Goal: Information Seeking & Learning: Understand process/instructions

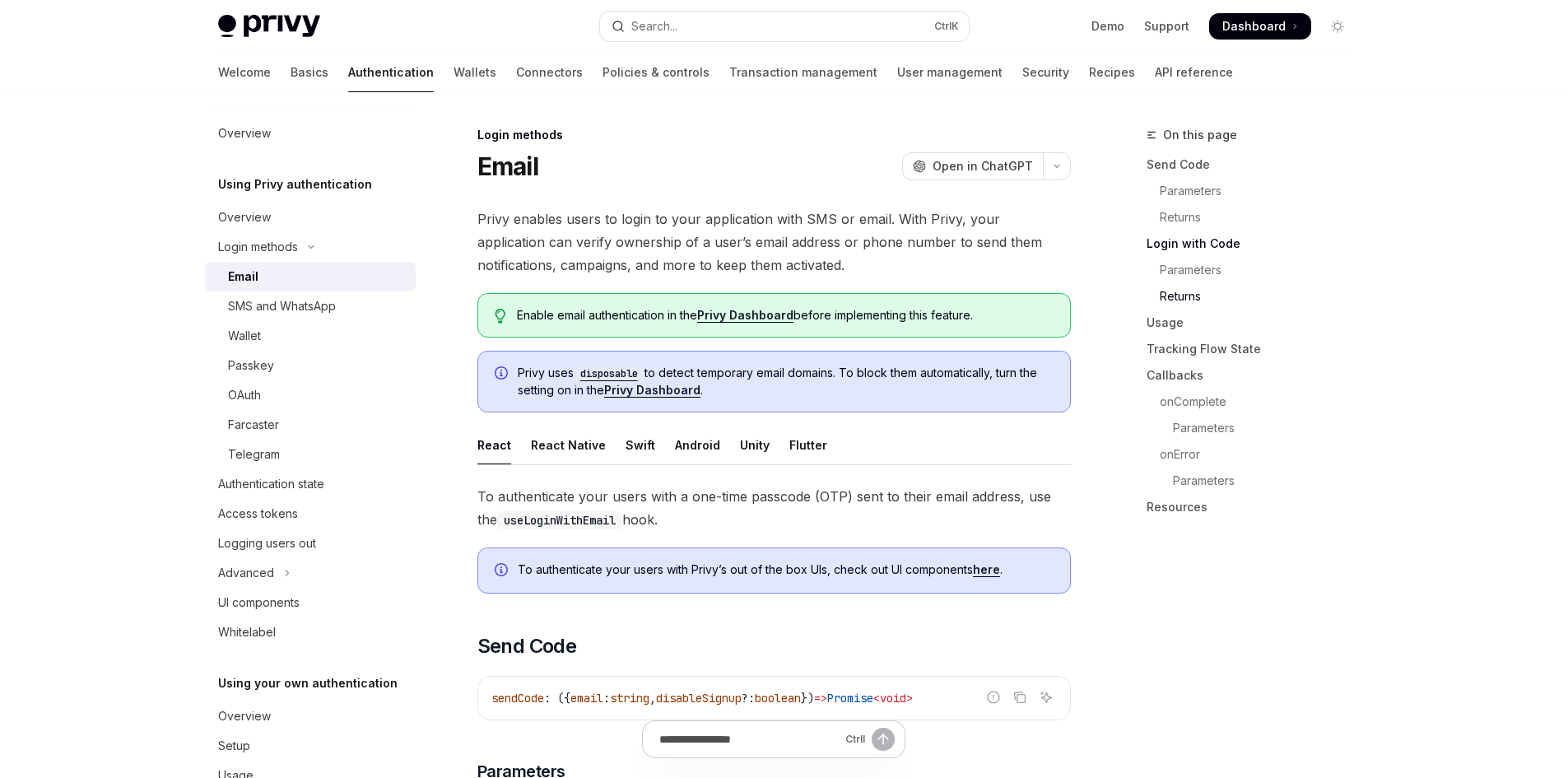
scroll to position [1367, 0]
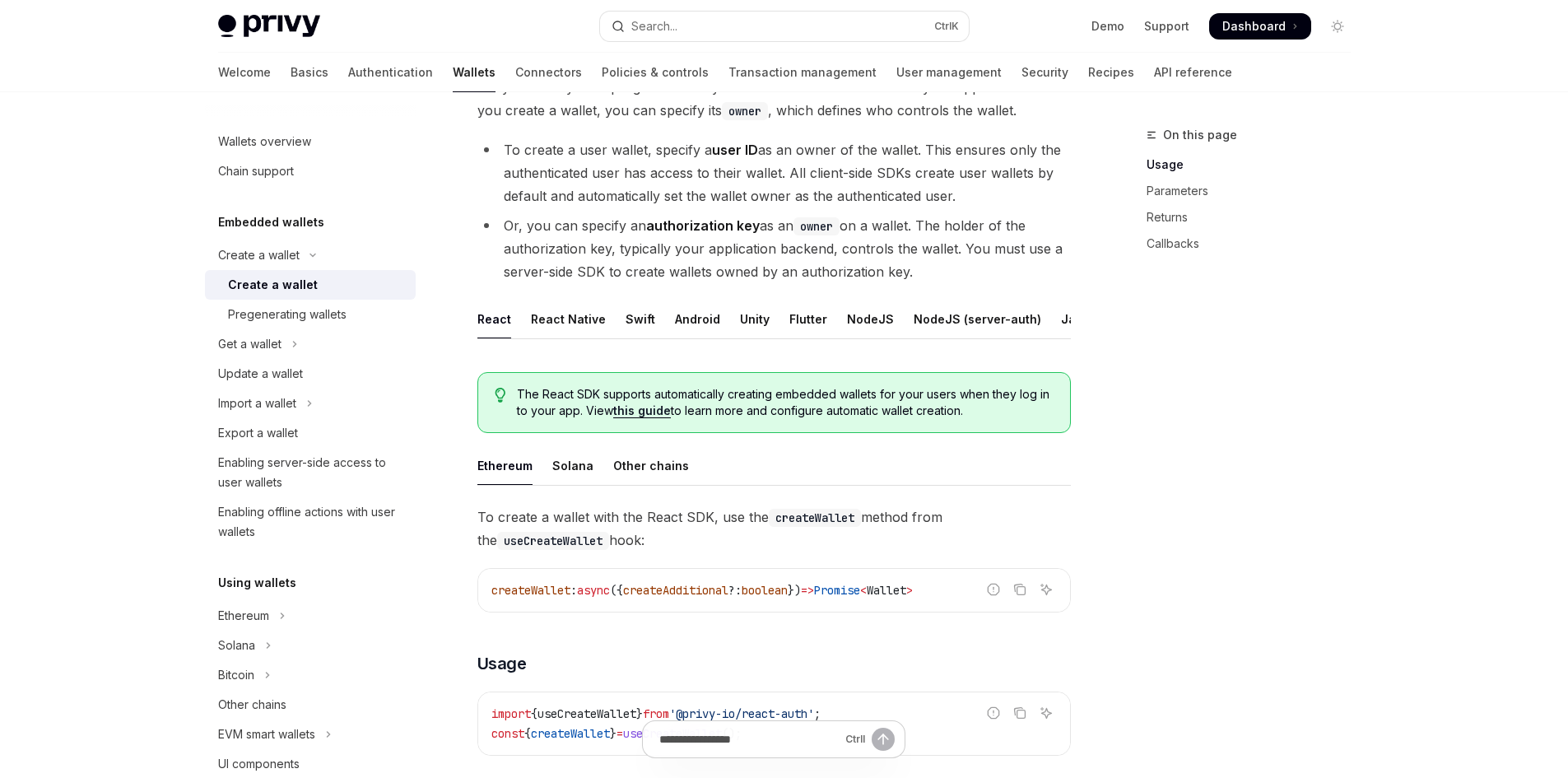
scroll to position [134, 0]
type textarea "*"
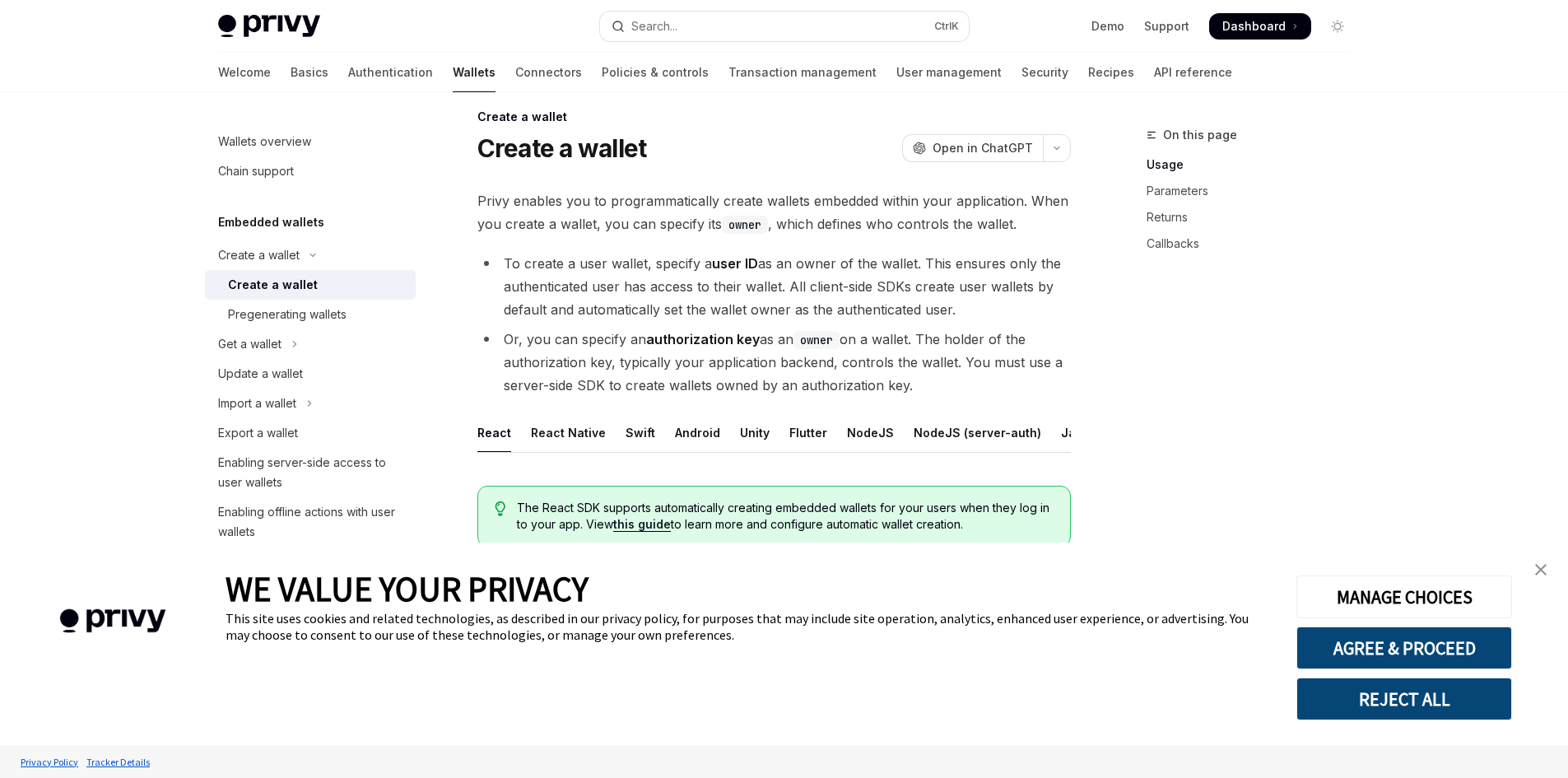
scroll to position [14, 0]
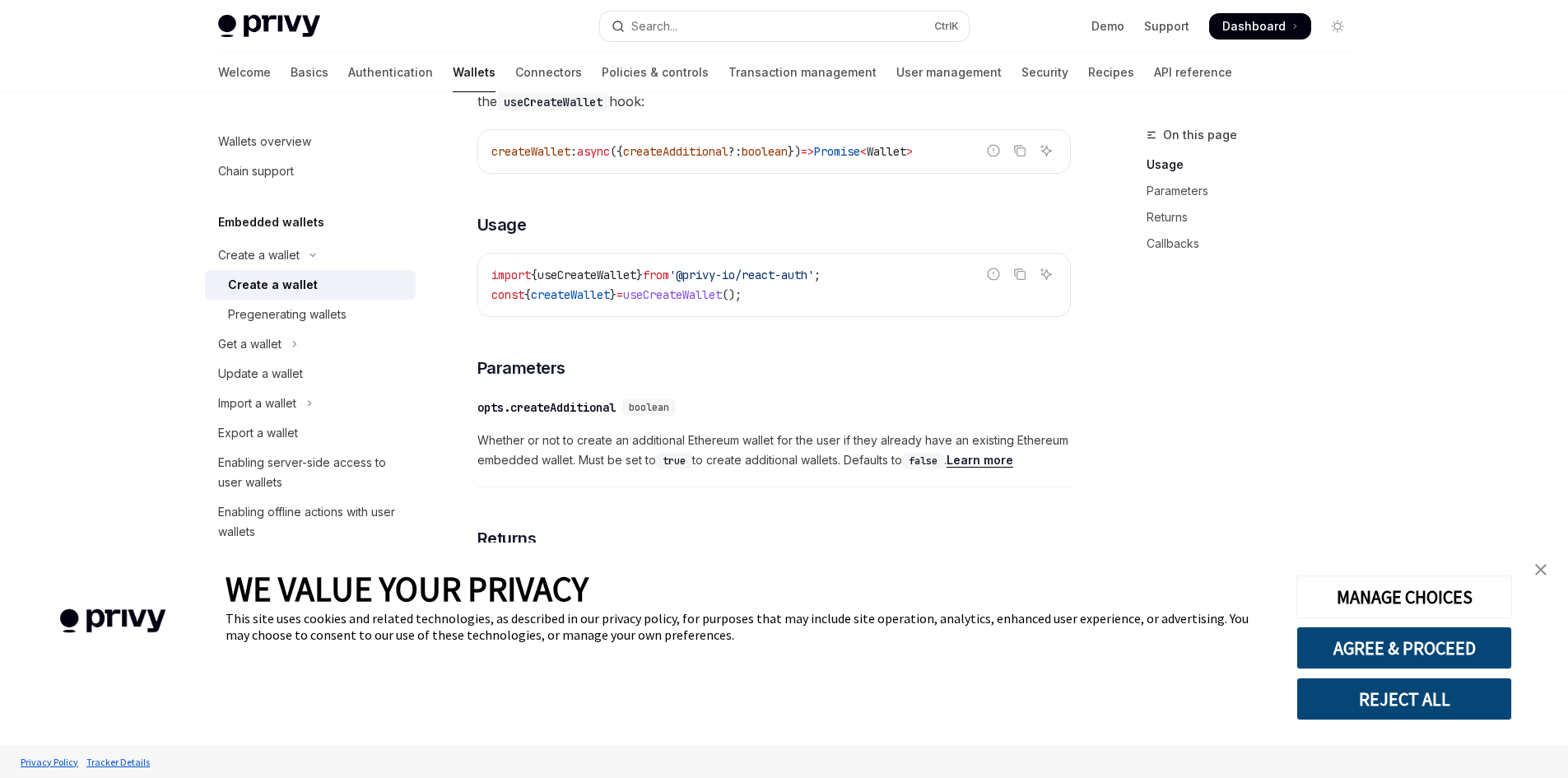
scroll to position [572, 0]
drag, startPoint x: 807, startPoint y: 301, endPoint x: 474, endPoint y: 310, distance: 333.1
click at [474, 310] on div "Create a wallet Create a wallet OpenAI Open in ChatGPT OpenAI Open in ChatGPT P…" at bounding box center [619, 475] width 908 height 1843
copy span "const { createWallet } = useCreateWallet ();"
click at [310, 314] on div "Pregenerating wallets" at bounding box center [287, 314] width 118 height 20
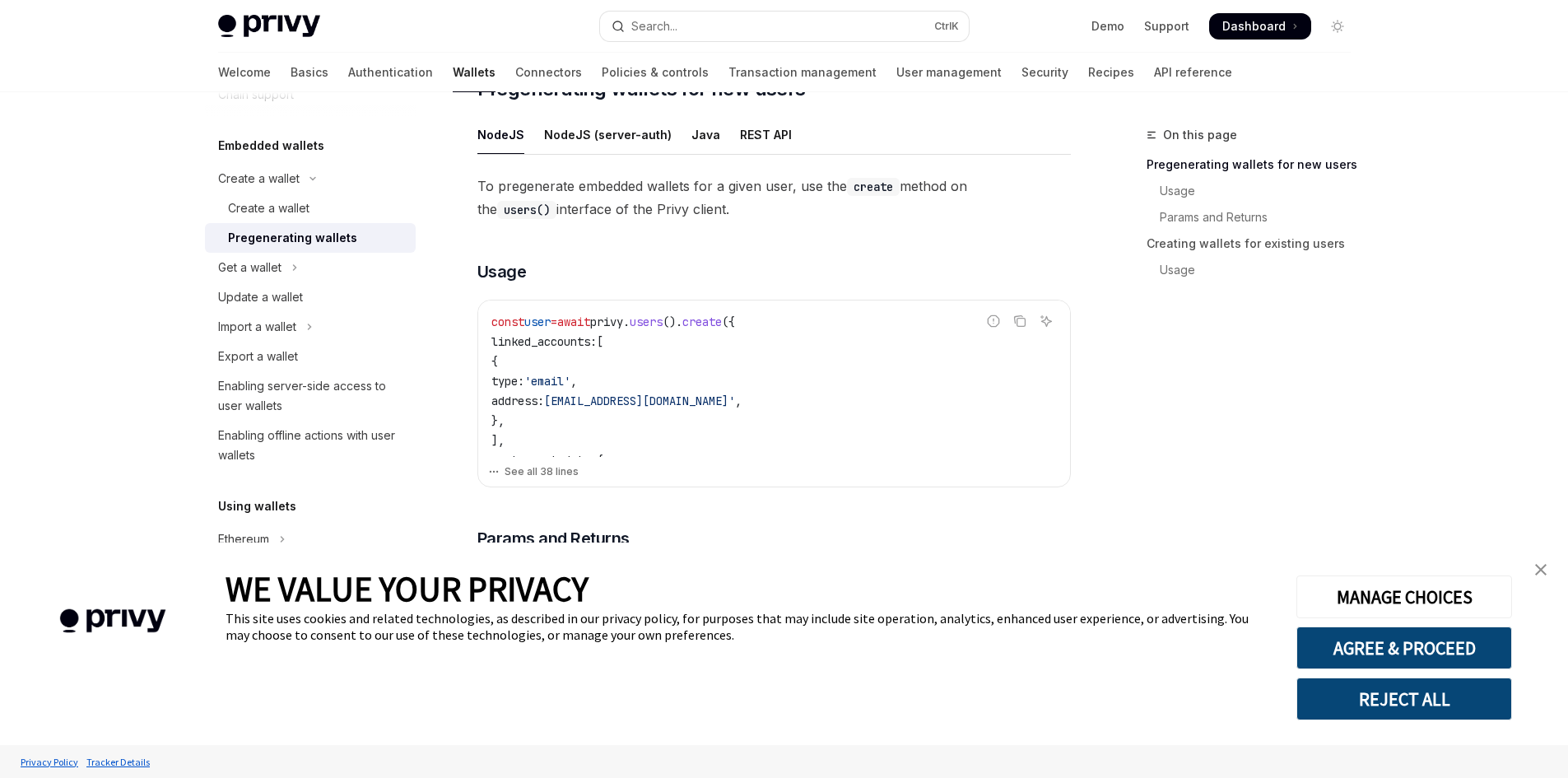
scroll to position [327, 0]
click at [558, 479] on button "See all 38 lines" at bounding box center [773, 470] width 572 height 23
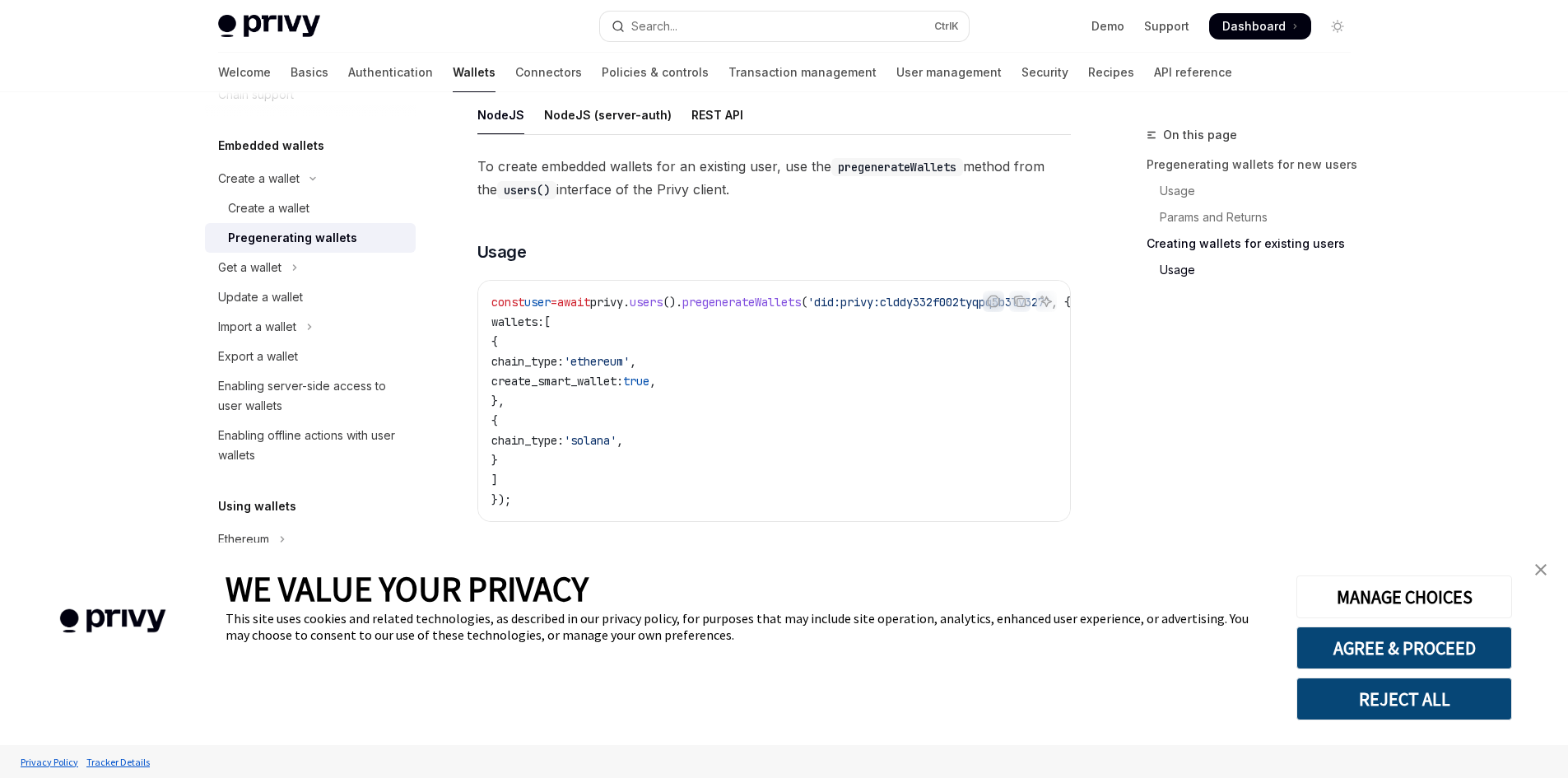
scroll to position [1518, 0]
click at [311, 274] on button "Get a wallet" at bounding box center [310, 267] width 210 height 29
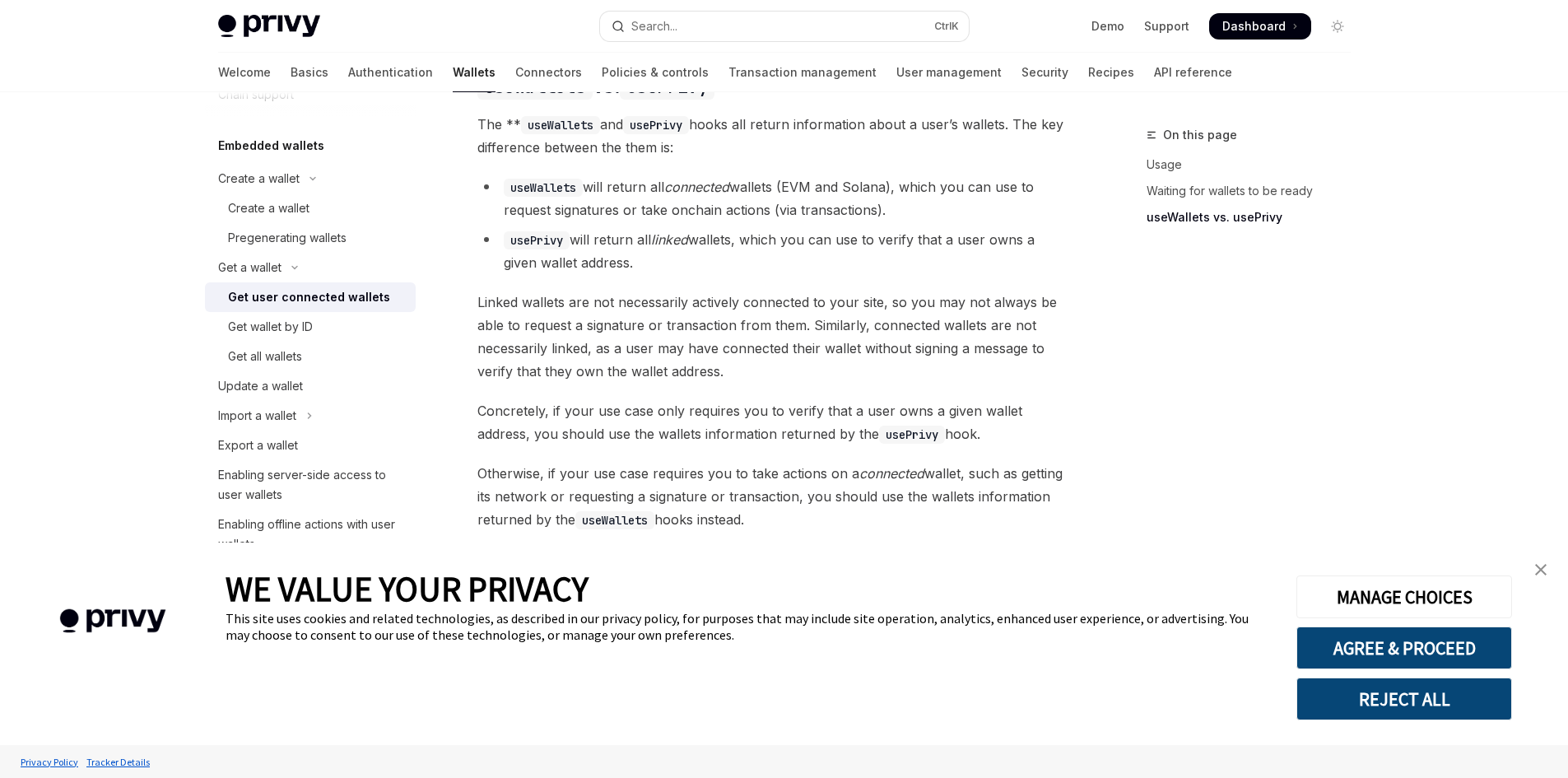
scroll to position [1423, 0]
click at [257, 189] on button "Create a wallet" at bounding box center [310, 178] width 210 height 29
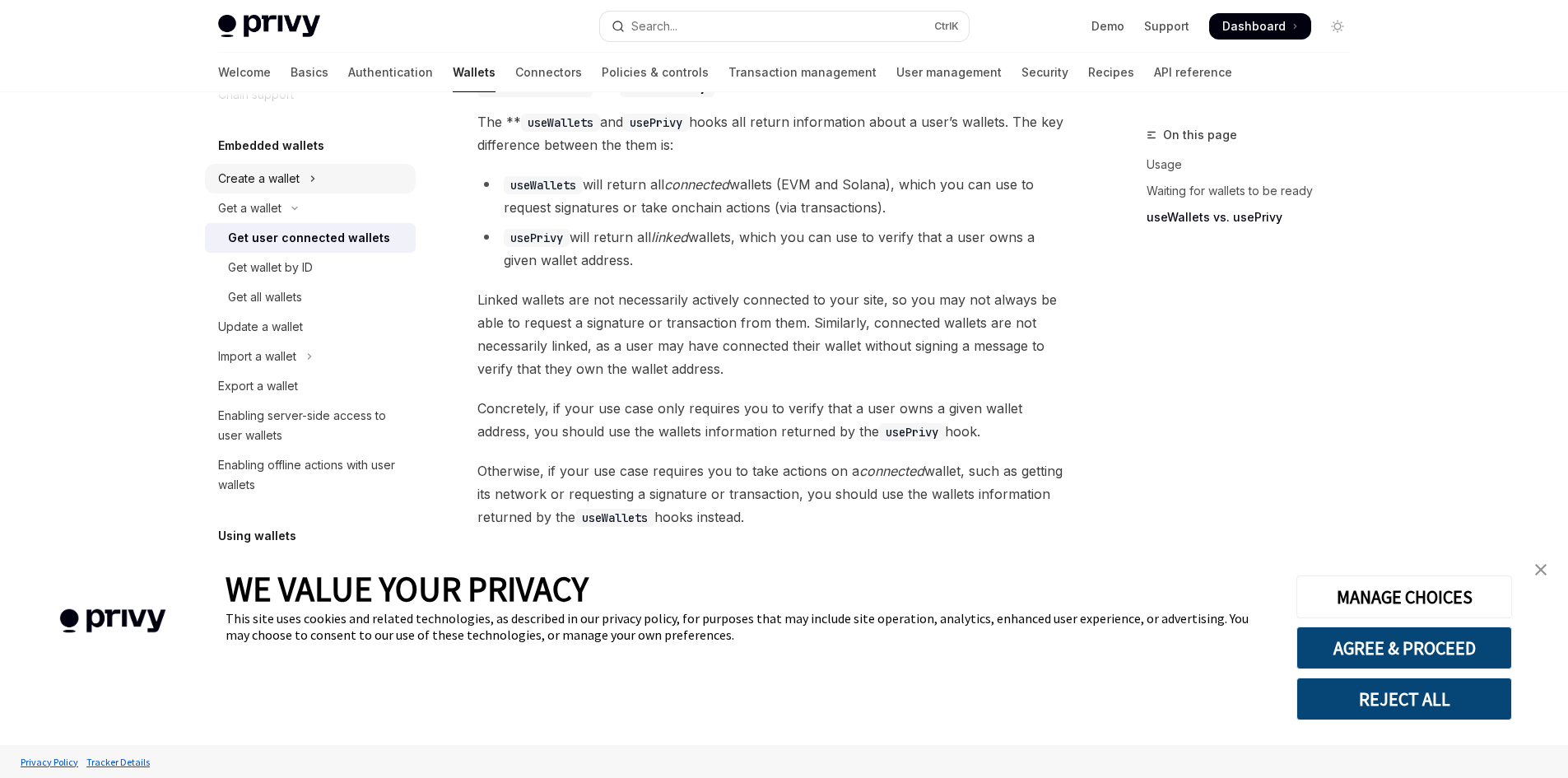
click at [257, 189] on button "Create a wallet" at bounding box center [310, 178] width 210 height 29
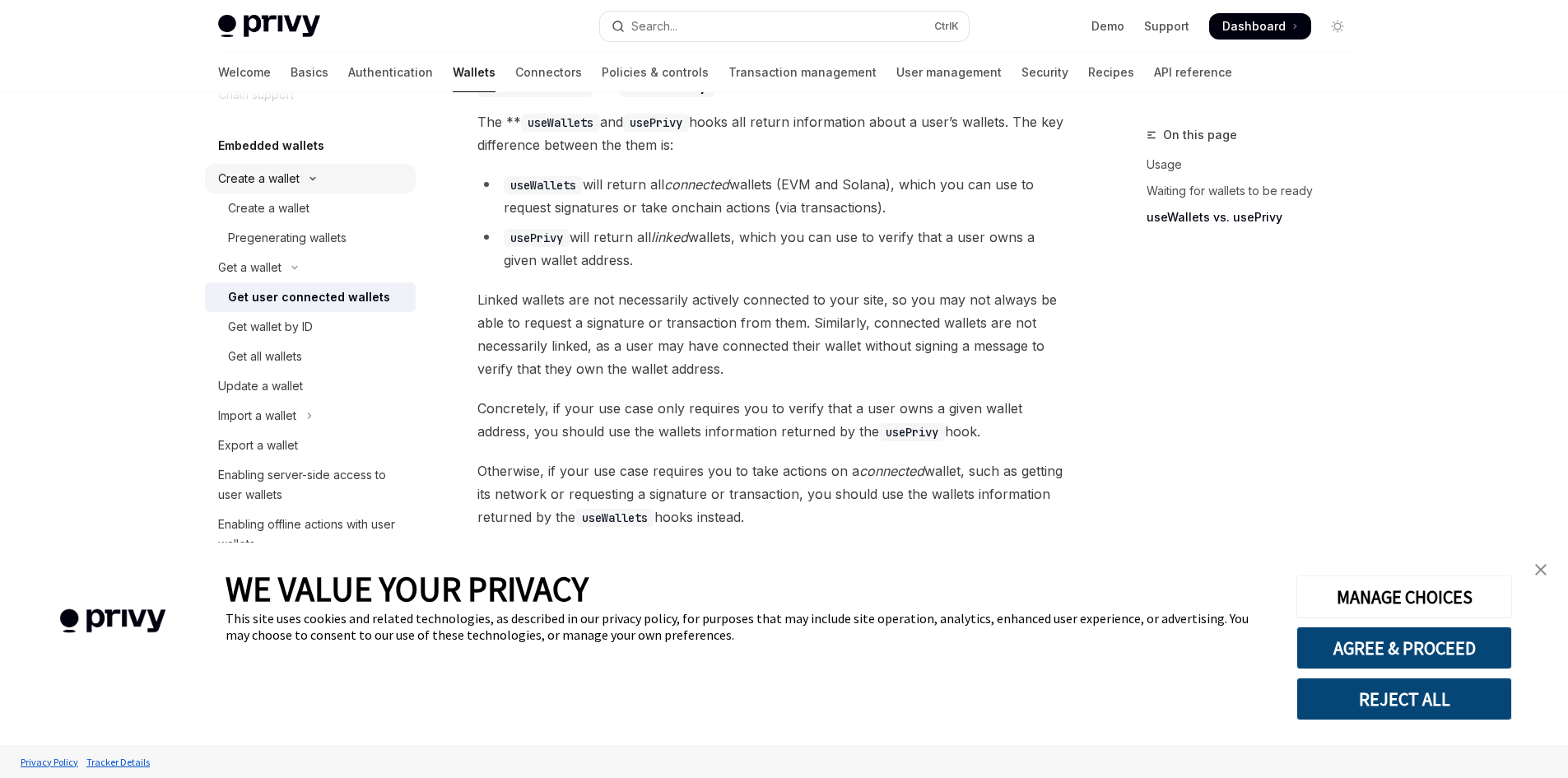
click at [257, 189] on button "Create a wallet" at bounding box center [310, 178] width 210 height 29
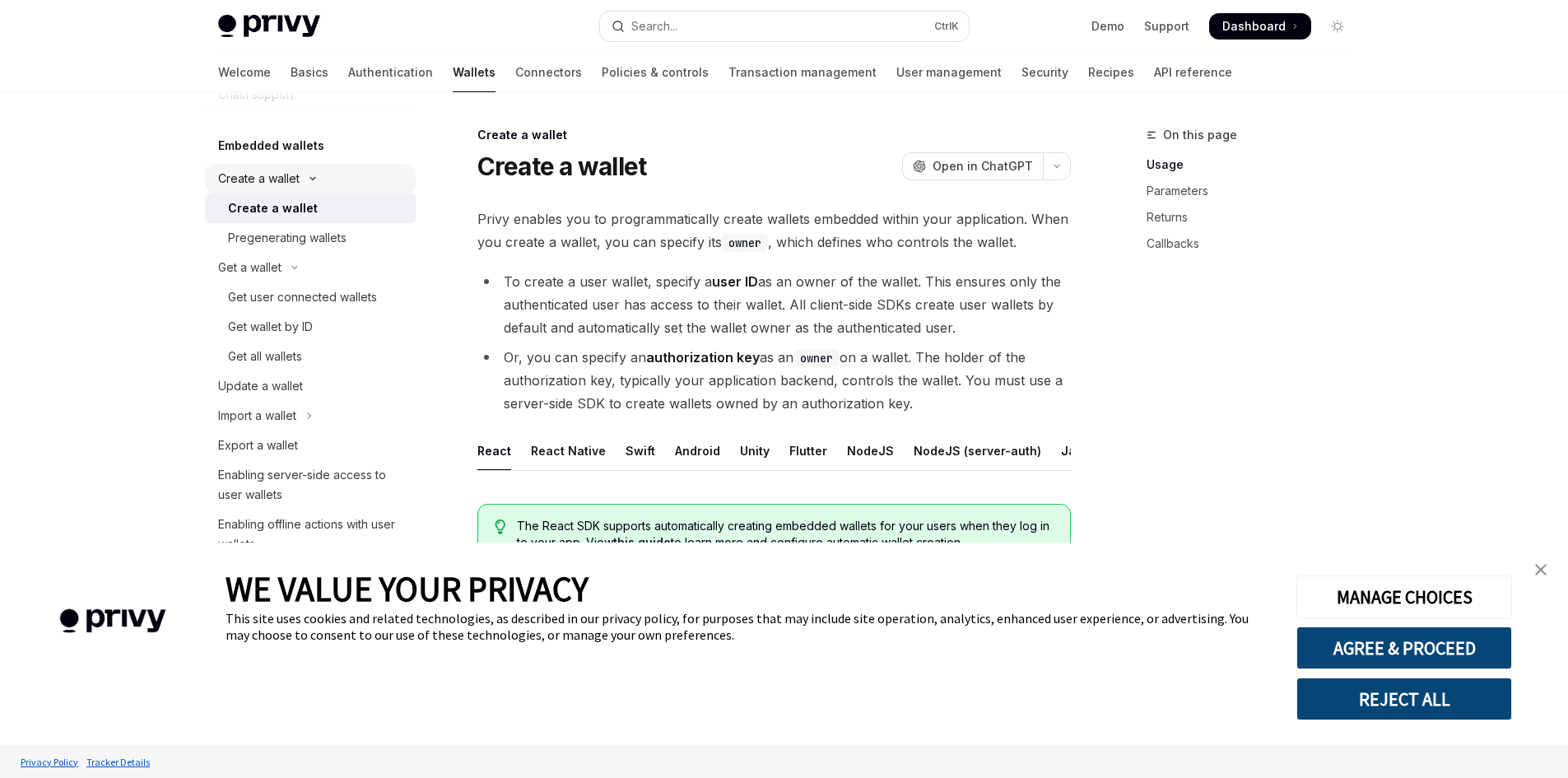
click at [257, 189] on button "Create a wallet" at bounding box center [310, 178] width 210 height 29
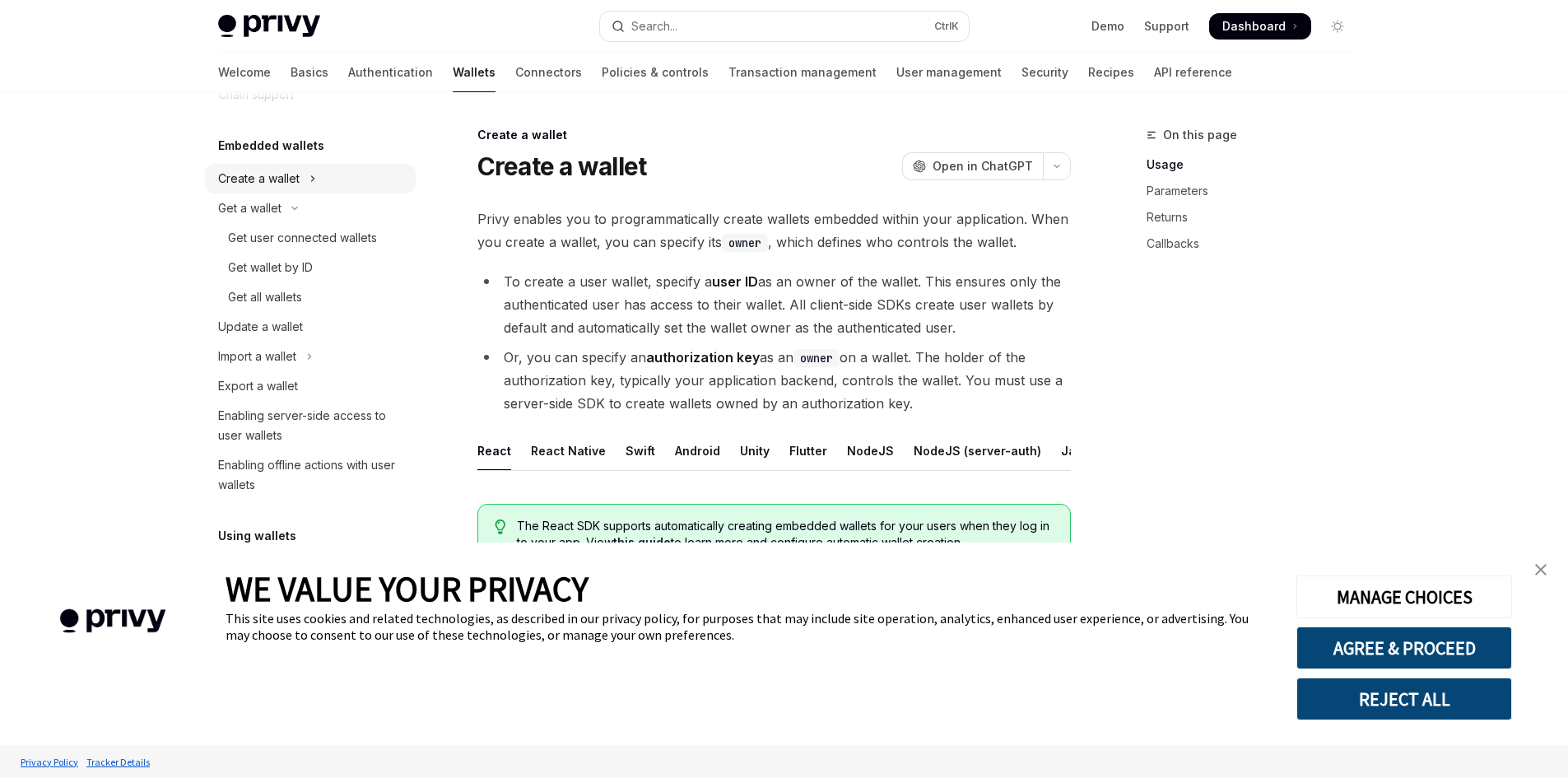
click at [294, 182] on div "Create a wallet" at bounding box center [258, 179] width 82 height 20
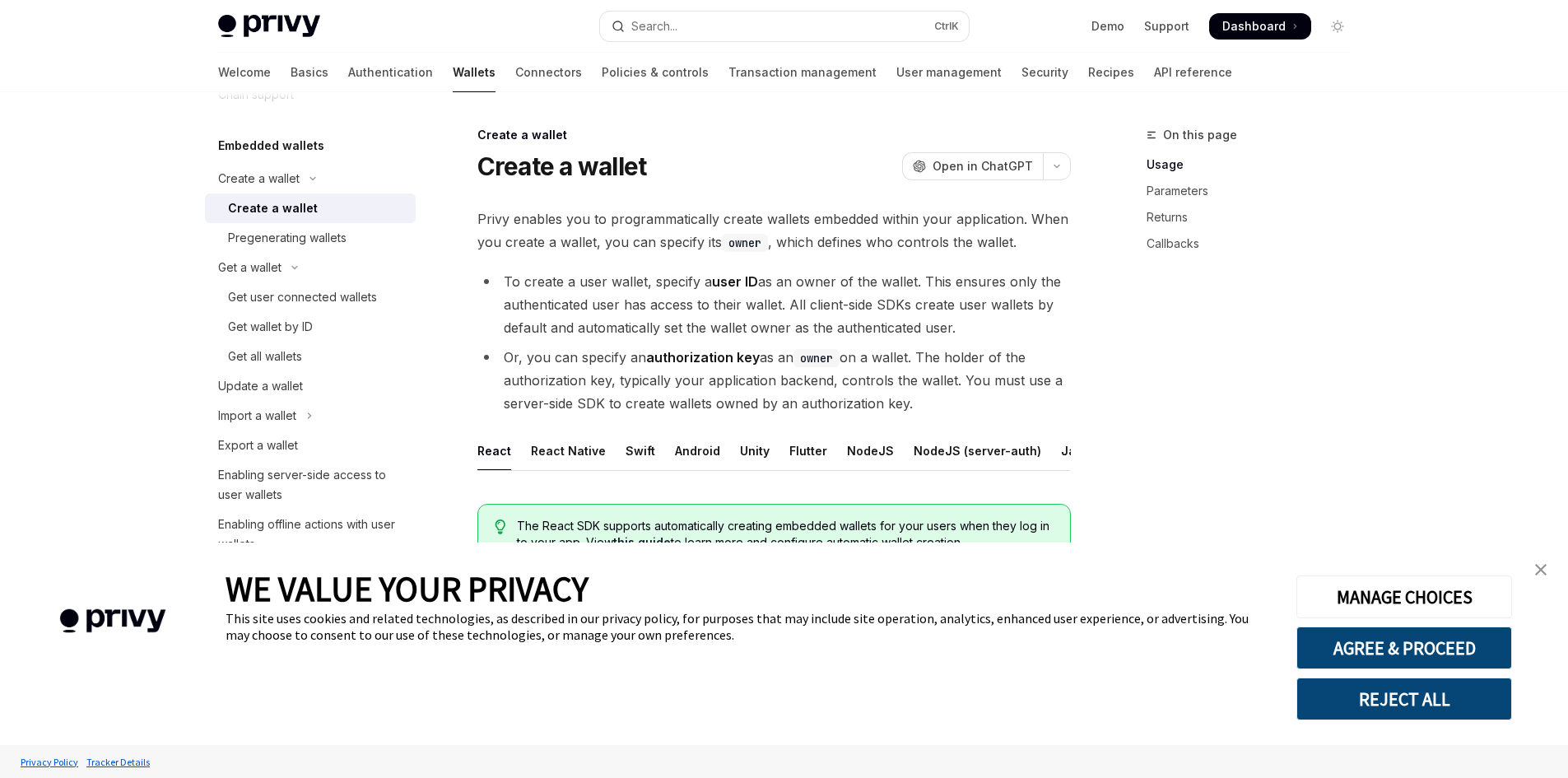
click at [295, 212] on div "Create a wallet" at bounding box center [273, 209] width 90 height 20
type textarea "*"
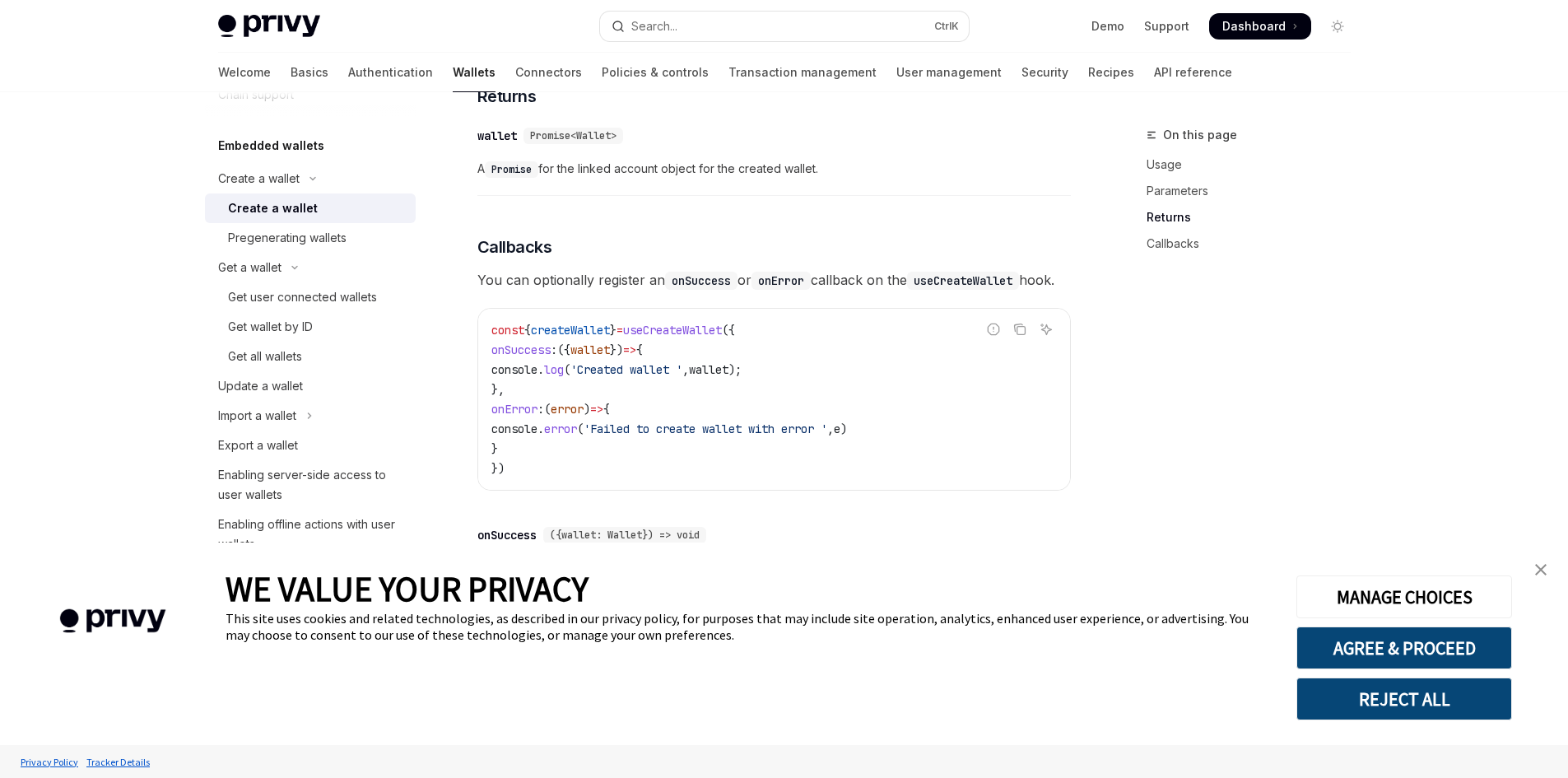
scroll to position [1013, 0]
